Goal: Task Accomplishment & Management: Complete application form

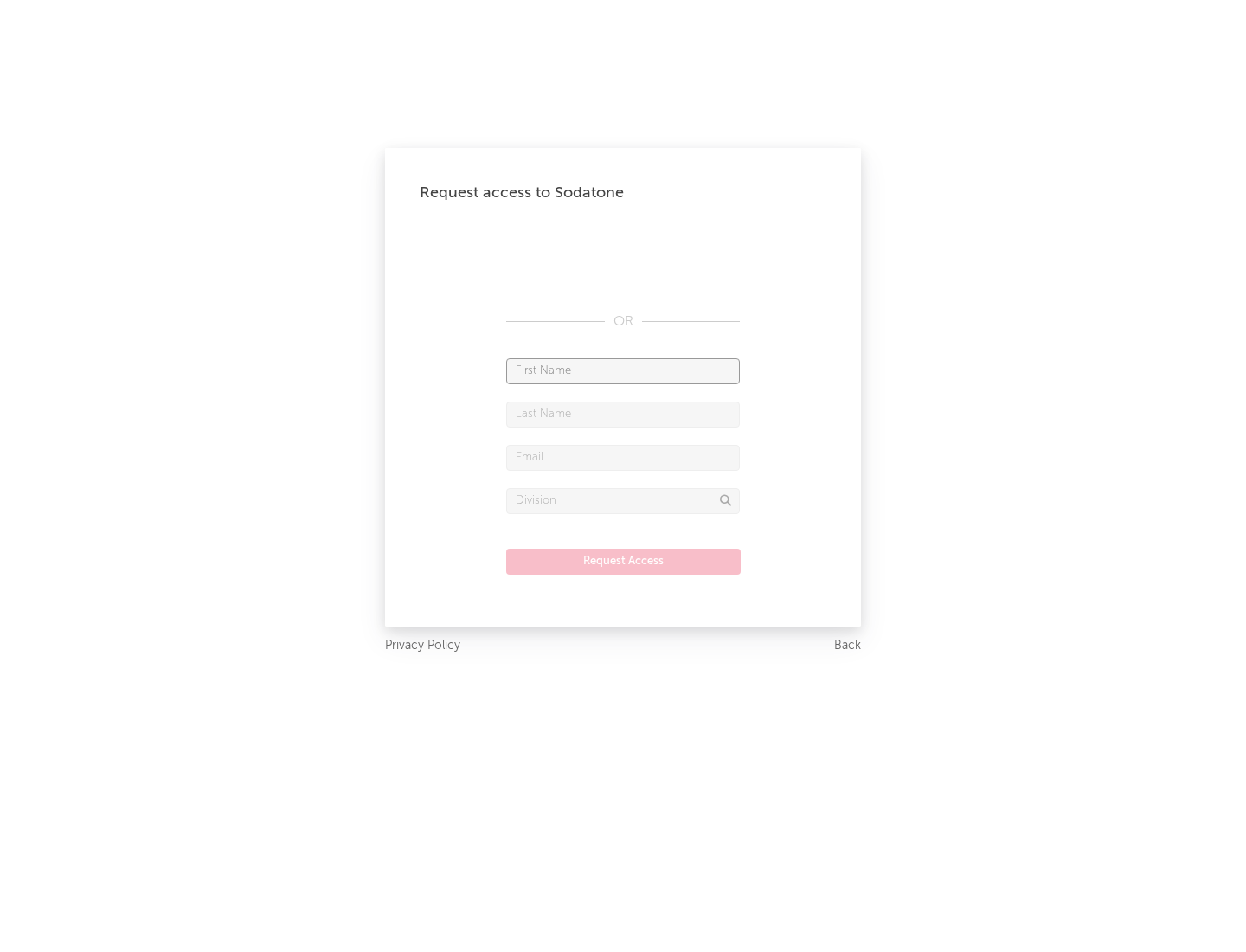
click at [623, 371] on input "text" at bounding box center [623, 371] width 234 height 26
type input "[PERSON_NAME]"
click at [623, 414] on input "text" at bounding box center [623, 414] width 234 height 26
type input "[PERSON_NAME]"
click at [623, 456] on input "text" at bounding box center [623, 457] width 234 height 26
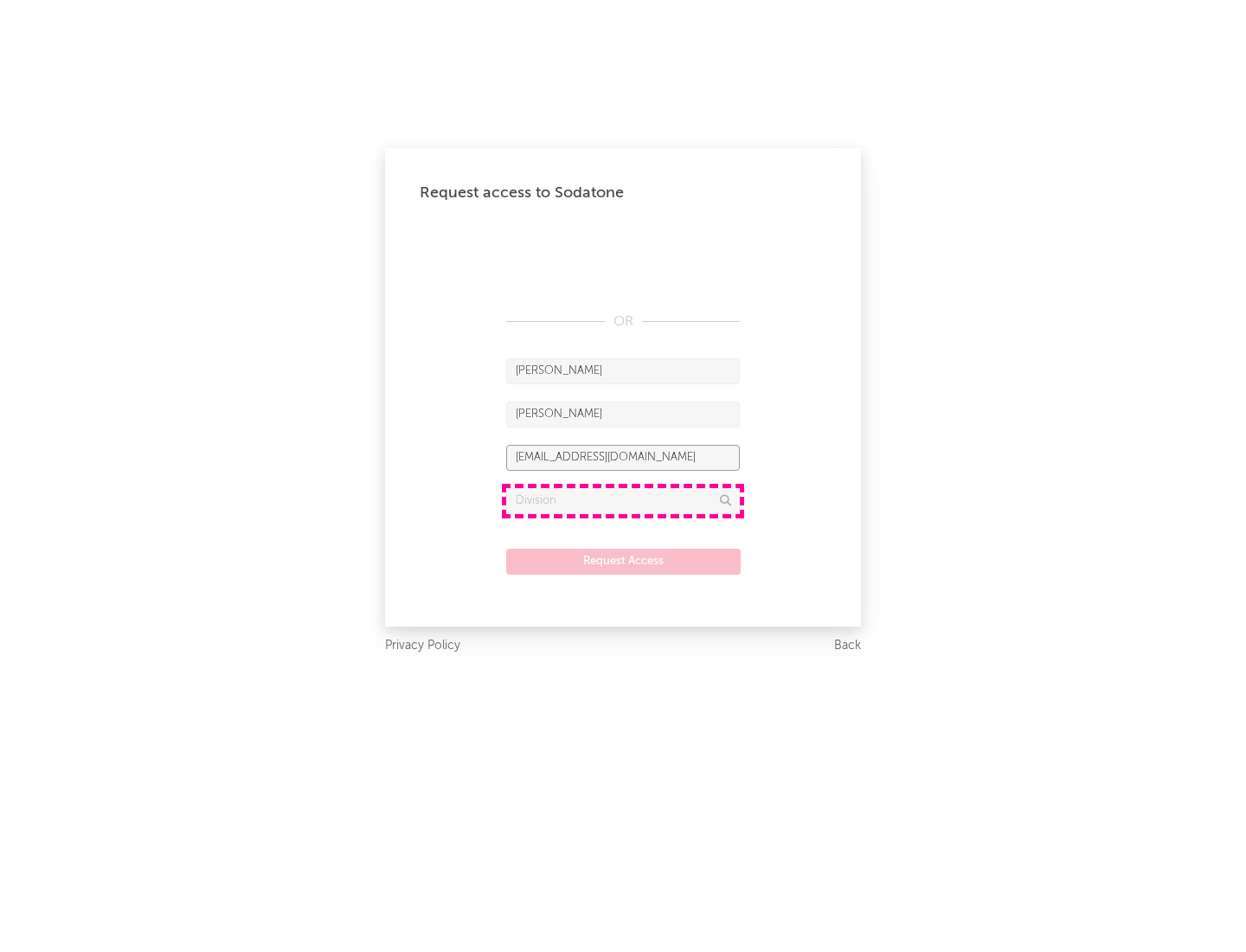
type input "[EMAIL_ADDRESS][DOMAIN_NAME]"
click at [623, 500] on input "text" at bounding box center [623, 500] width 234 height 26
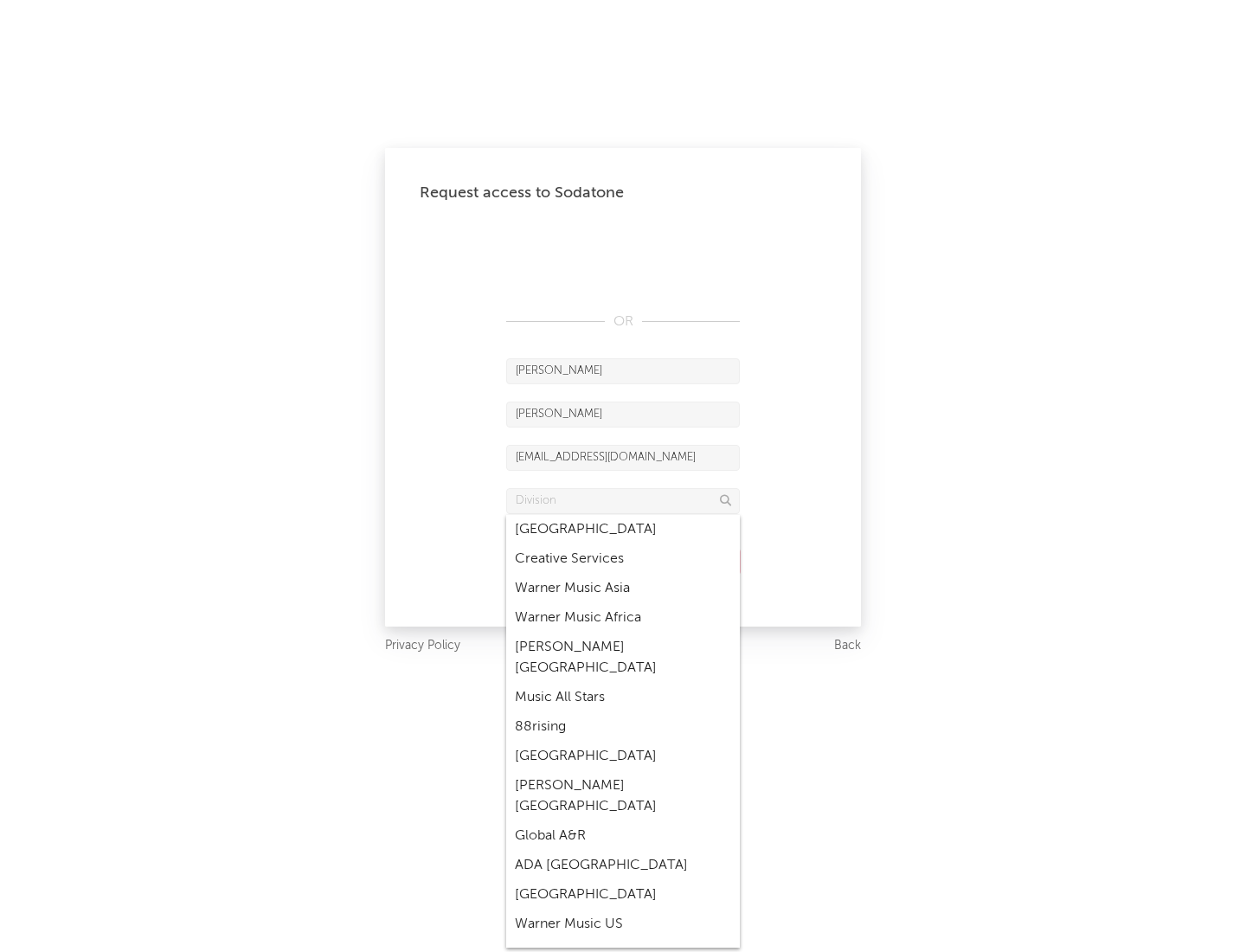
click at [623, 683] on div "Music All Stars" at bounding box center [623, 697] width 234 height 29
type input "Music All Stars"
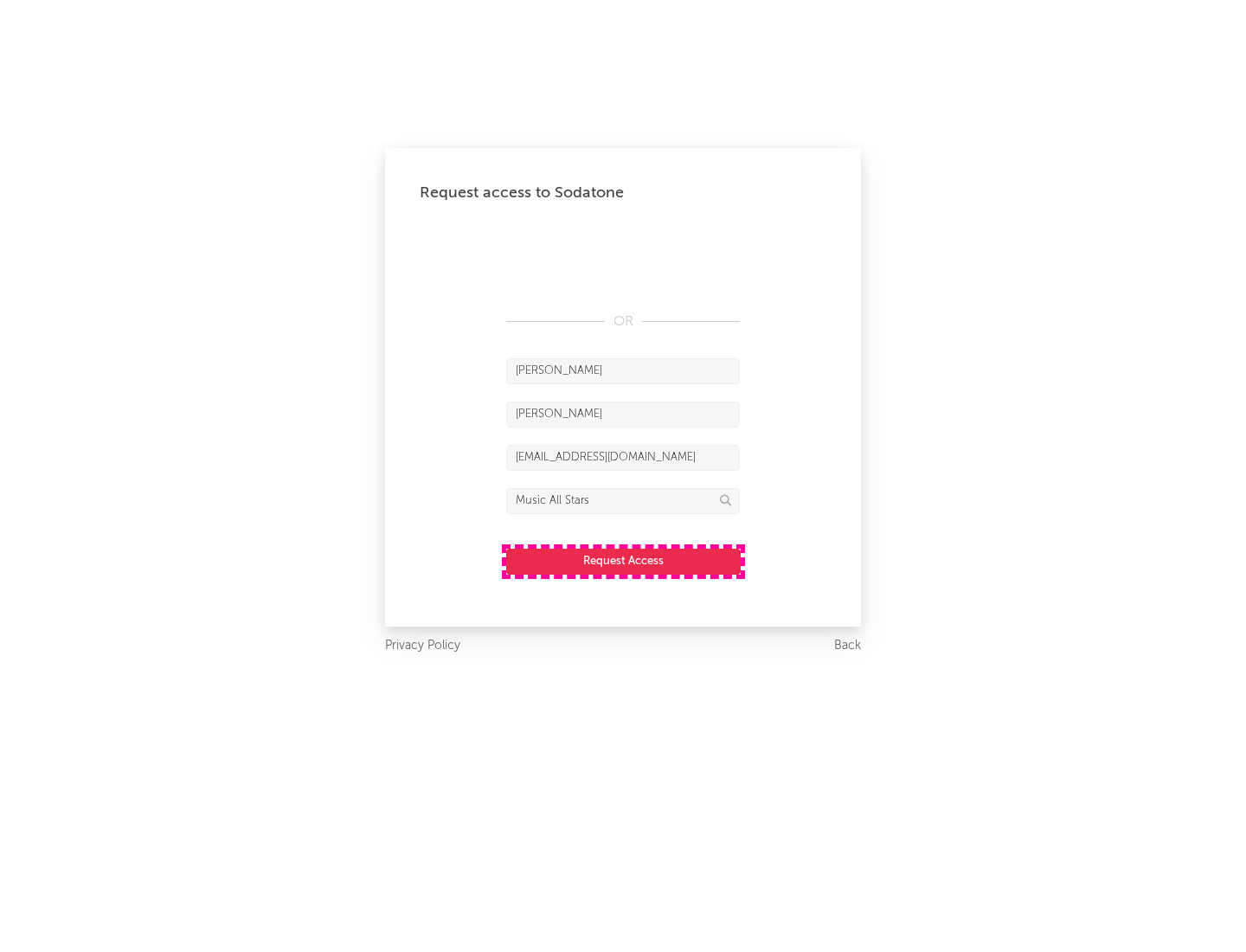
click at [623, 560] on button "Request Access" at bounding box center [623, 561] width 234 height 26
